Goal: Go to known website: Access a specific website the user already knows

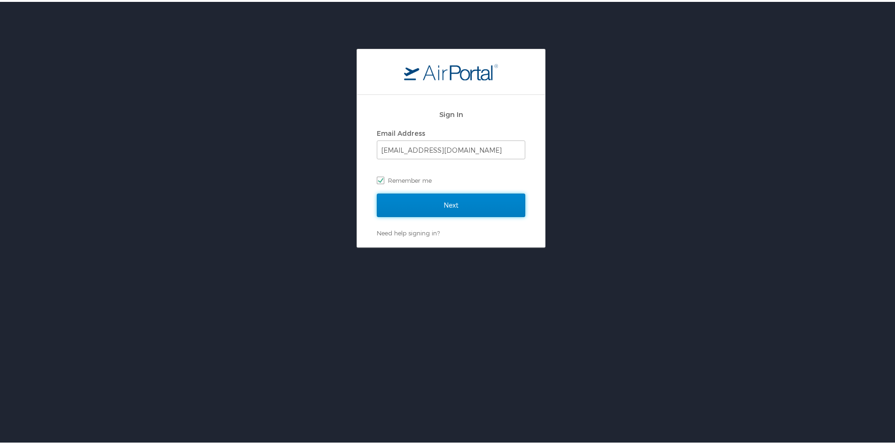
click at [477, 201] on input "Next" at bounding box center [451, 203] width 149 height 23
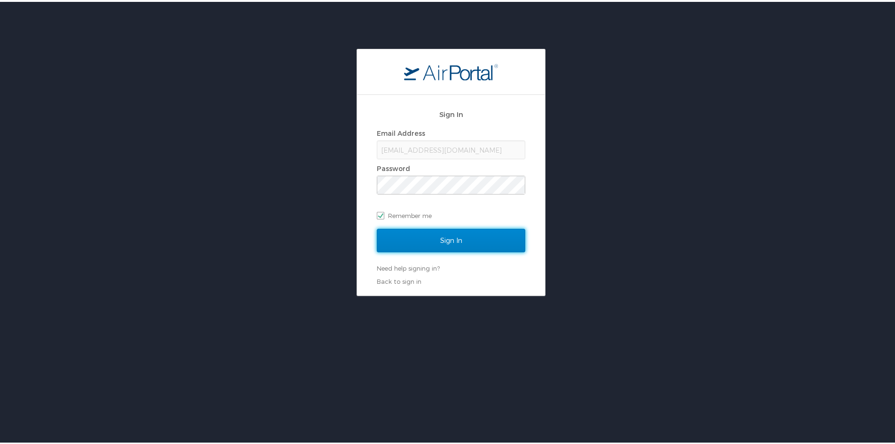
click at [447, 237] on input "Sign In" at bounding box center [451, 238] width 149 height 23
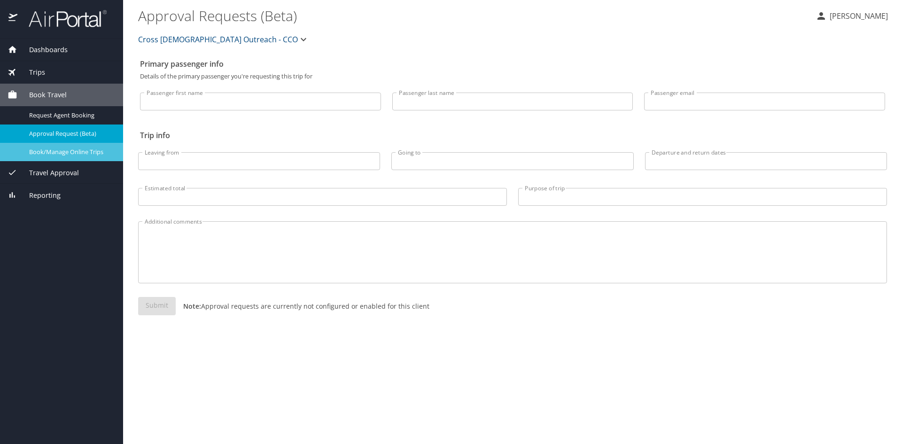
click at [49, 152] on span "Book/Manage Online Trips" at bounding box center [70, 152] width 83 height 9
